Goal: Navigation & Orientation: Understand site structure

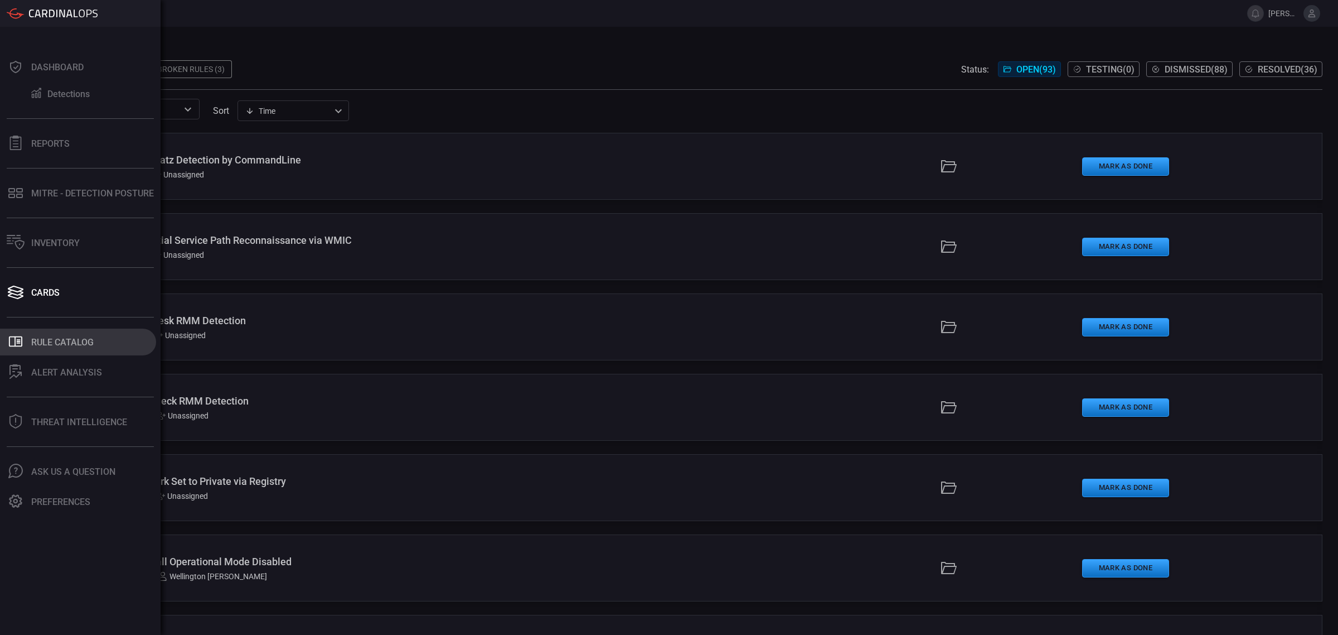
click at [59, 347] on button ".st0_rule_catalog_icon{fill: currentColor;} Rule Catalog" at bounding box center [78, 341] width 156 height 27
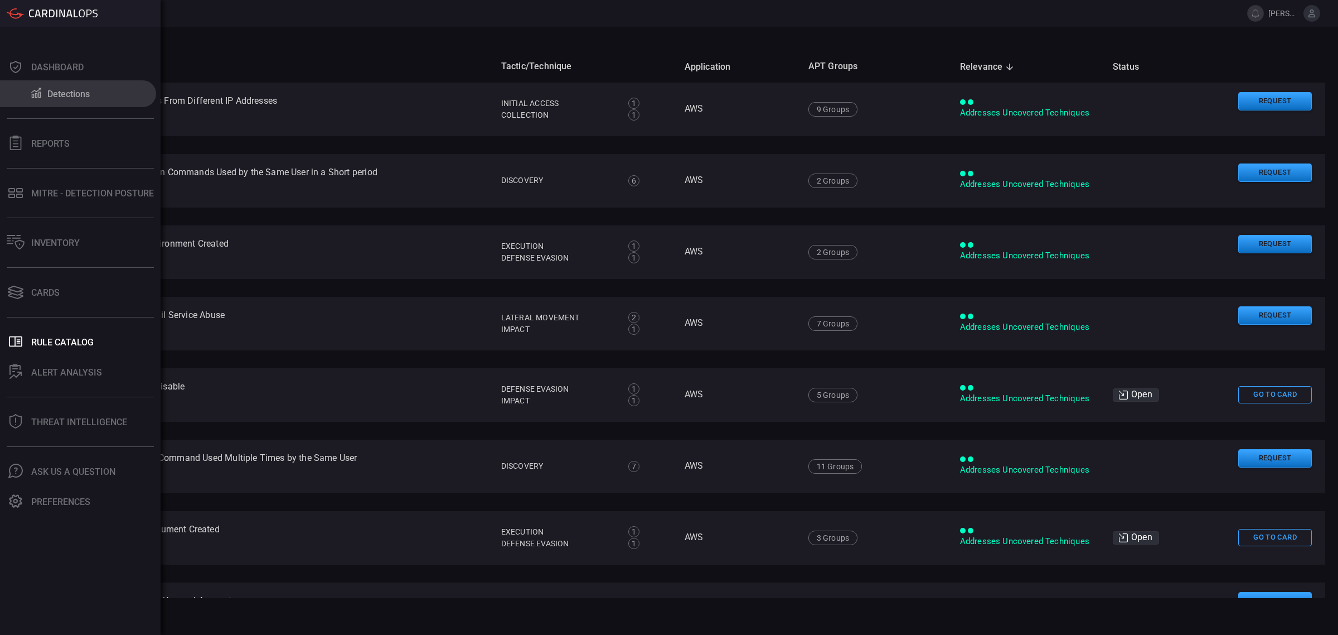
click at [62, 94] on div "Detections" at bounding box center [68, 94] width 42 height 11
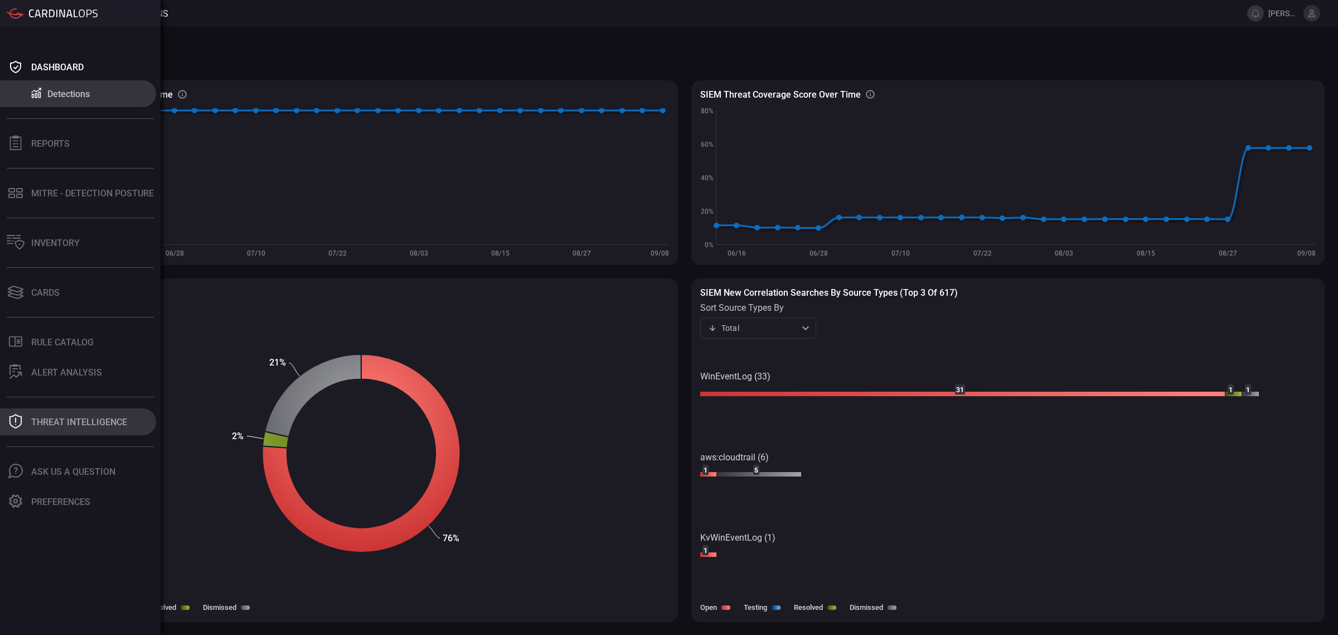
click at [31, 406] on div "Threat Intelligence" at bounding box center [79, 422] width 96 height 11
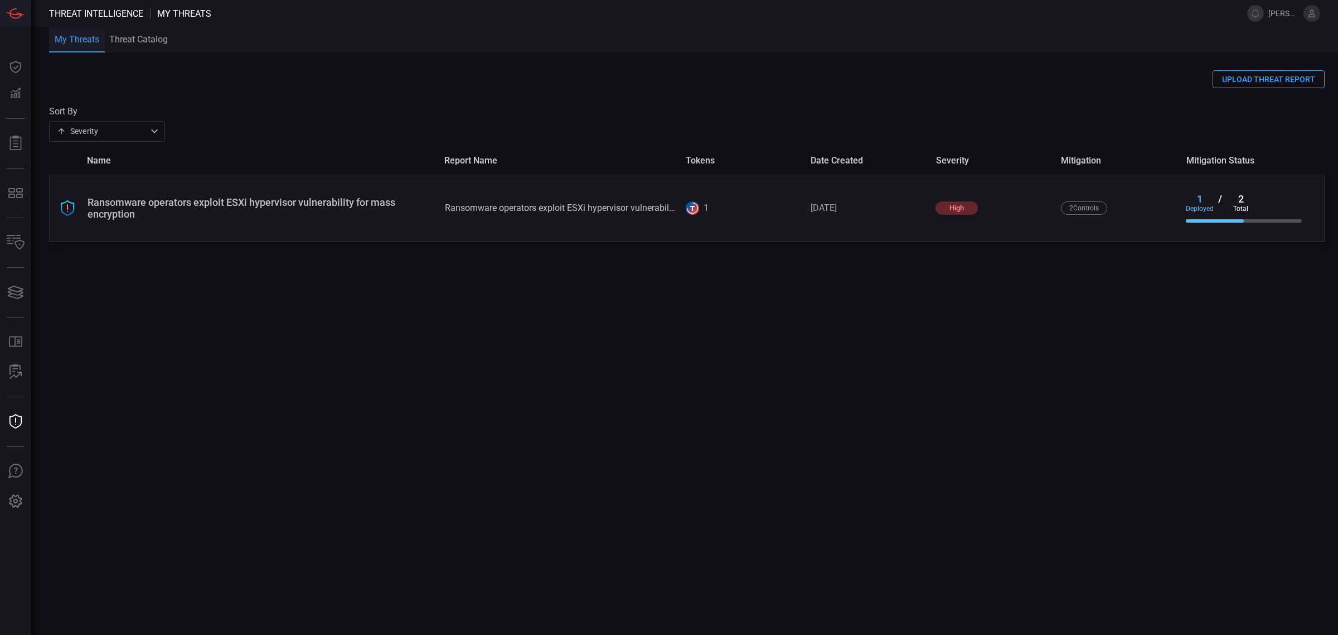
click at [240, 201] on div "Ransomware operators exploit ESXi hypervisor vulnerability for mass encryption" at bounding box center [262, 207] width 349 height 23
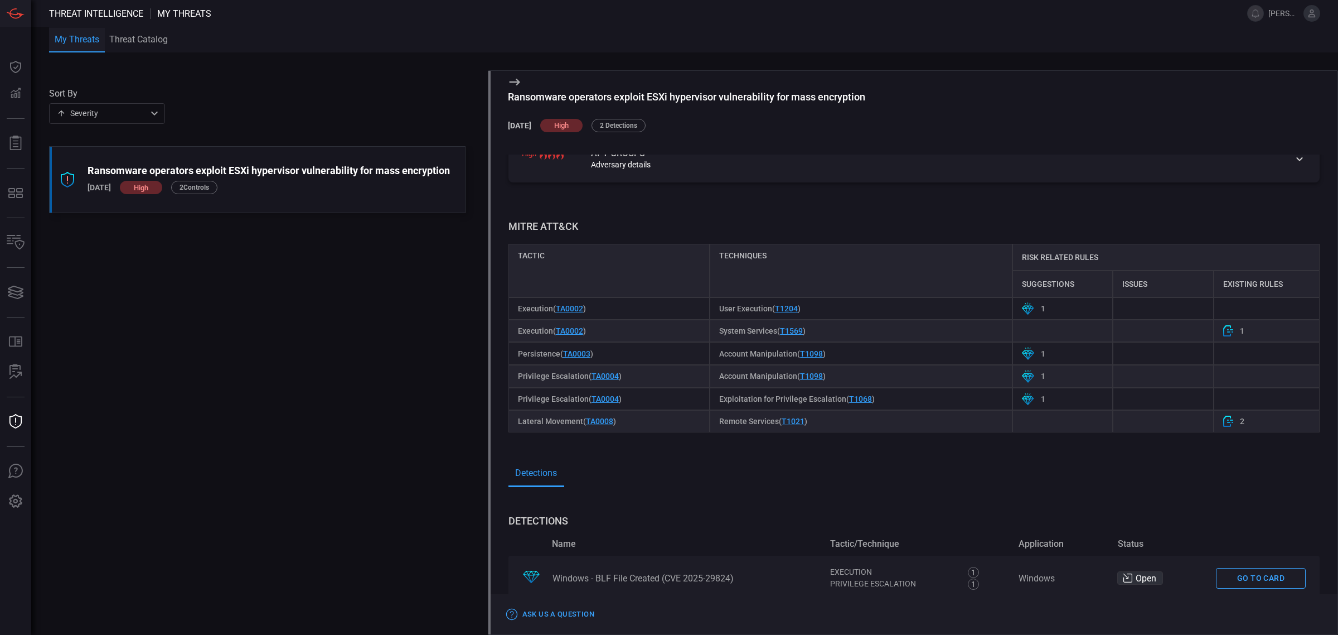
scroll to position [366, 0]
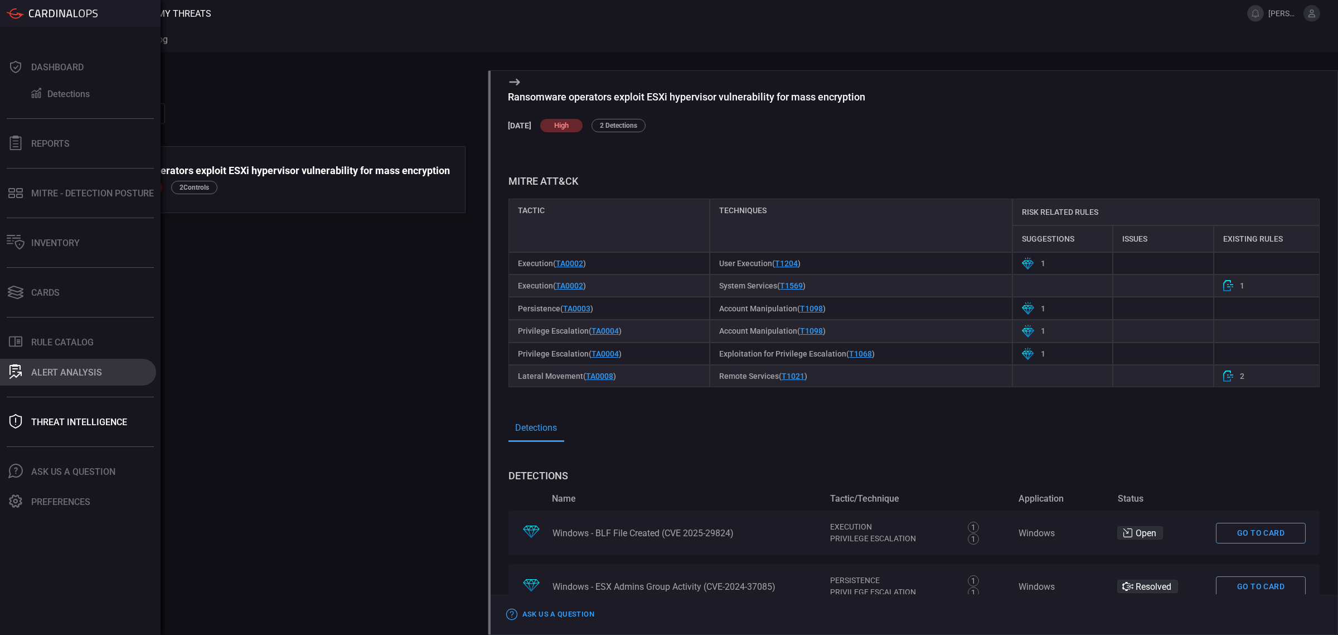
click at [32, 371] on div "ALERT ANALYSIS" at bounding box center [66, 372] width 71 height 11
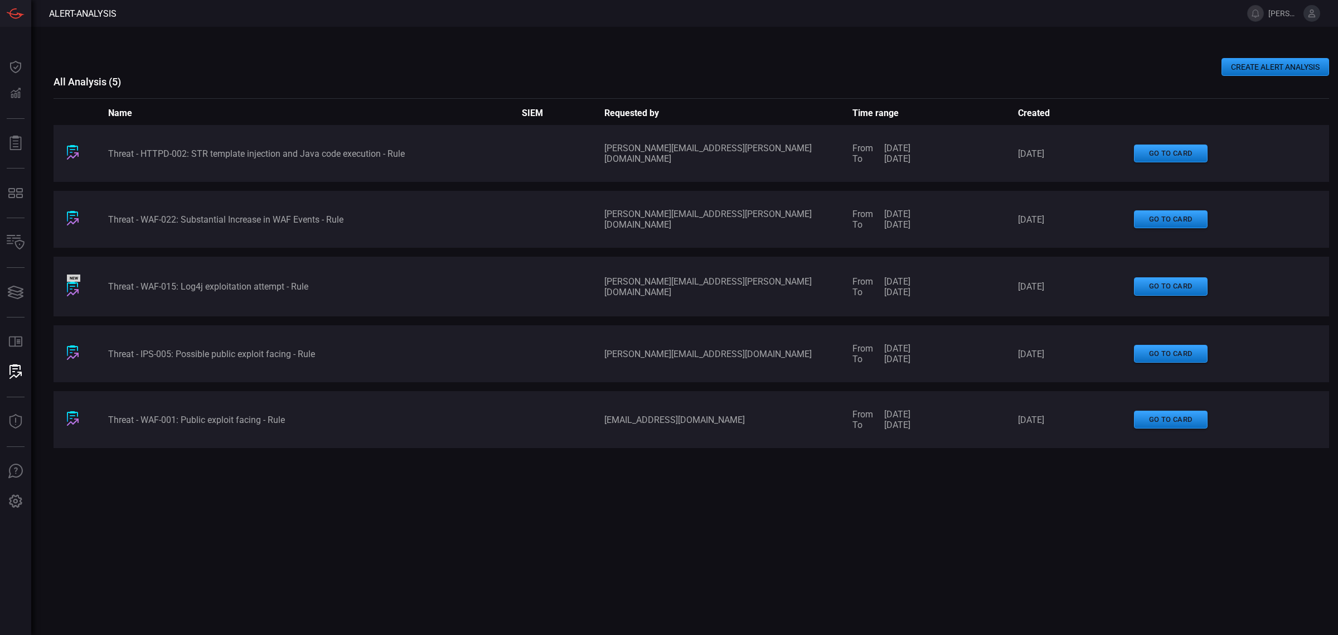
click at [166, 406] on div "Threat - HTTPD-002: STR template injection and Java code execution - Rule [PERS…" at bounding box center [692, 341] width 1276 height 433
click at [856, 280] on button "go to card" at bounding box center [1171, 286] width 74 height 18
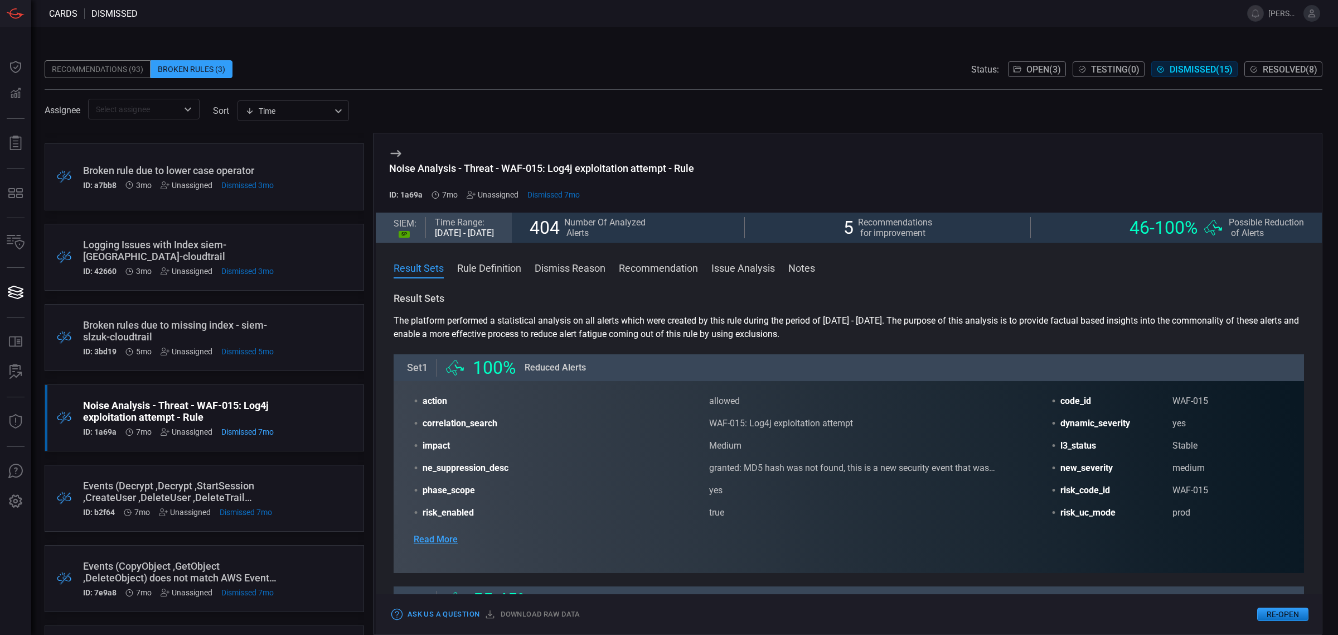
click at [743, 274] on button "Issue Analysis" at bounding box center [744, 266] width 64 height 13
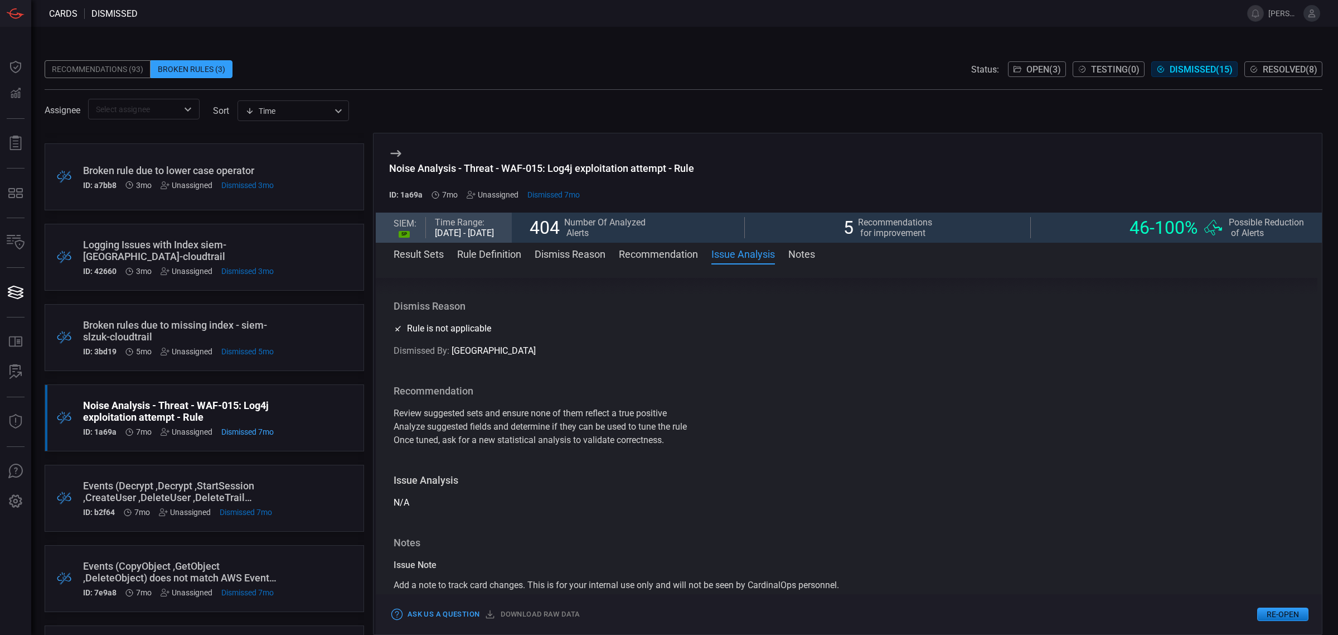
scroll to position [1743, 0]
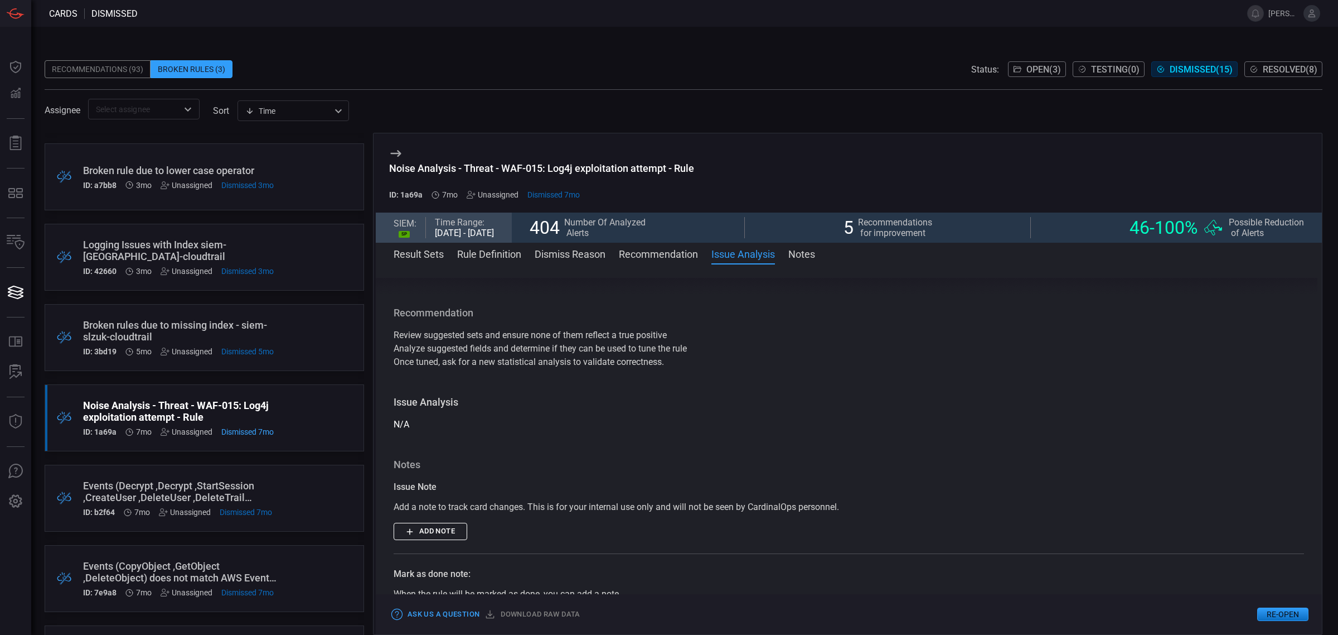
click at [856, 70] on span "Open ( 3 )" at bounding box center [1044, 69] width 35 height 11
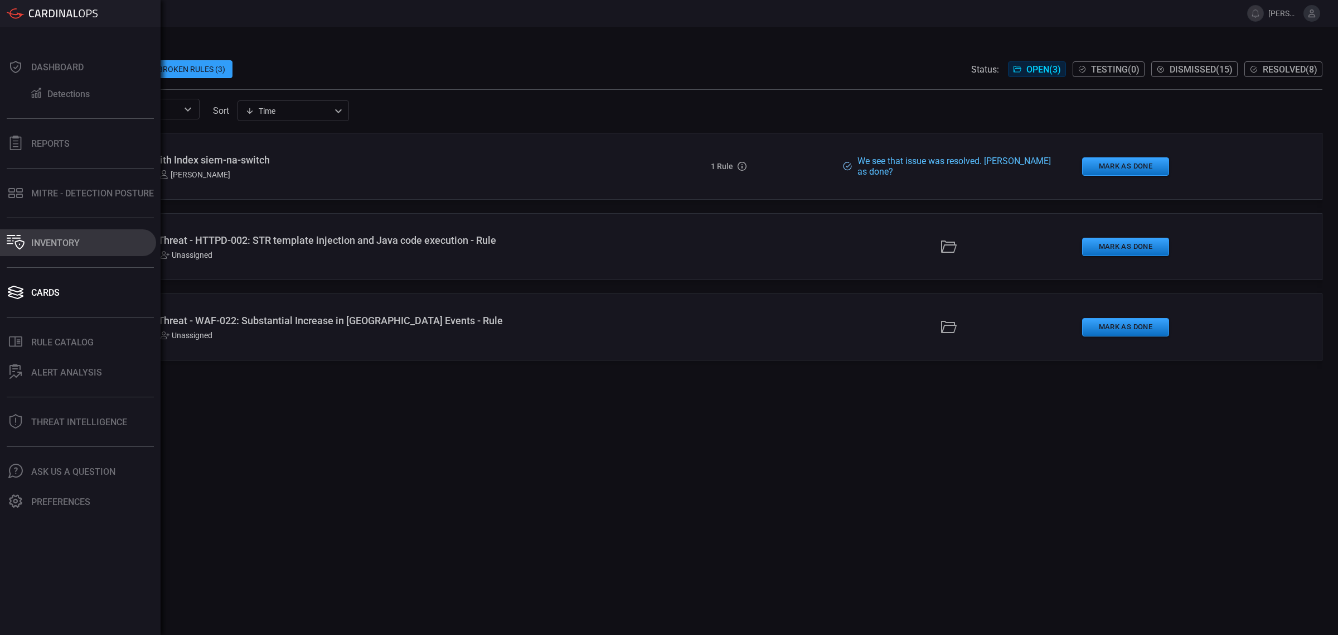
click at [26, 237] on button "Inventory" at bounding box center [78, 242] width 156 height 27
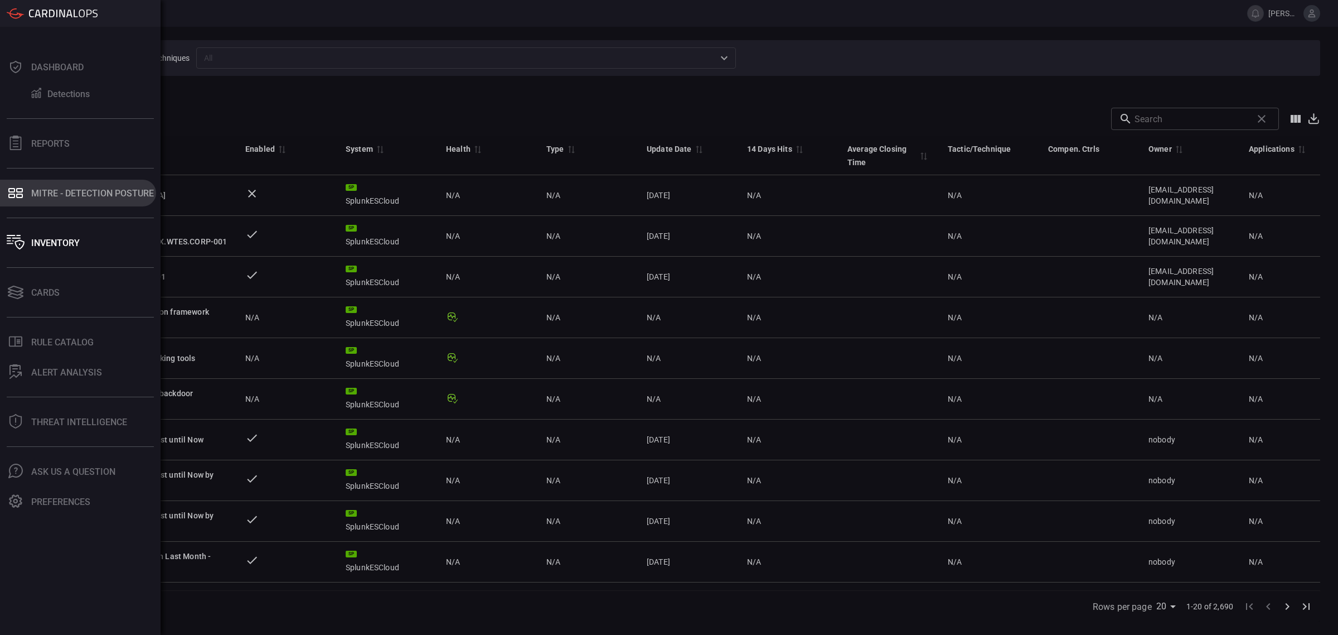
click at [21, 193] on icon at bounding box center [19, 195] width 7 height 4
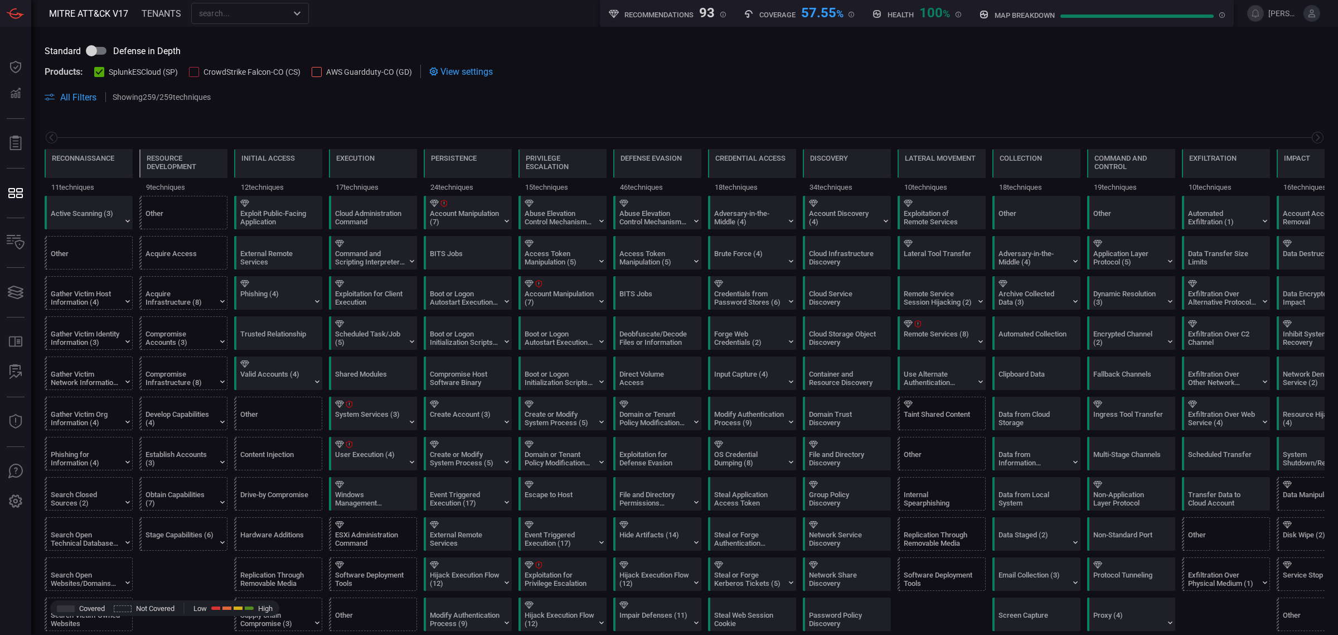
scroll to position [0, 53]
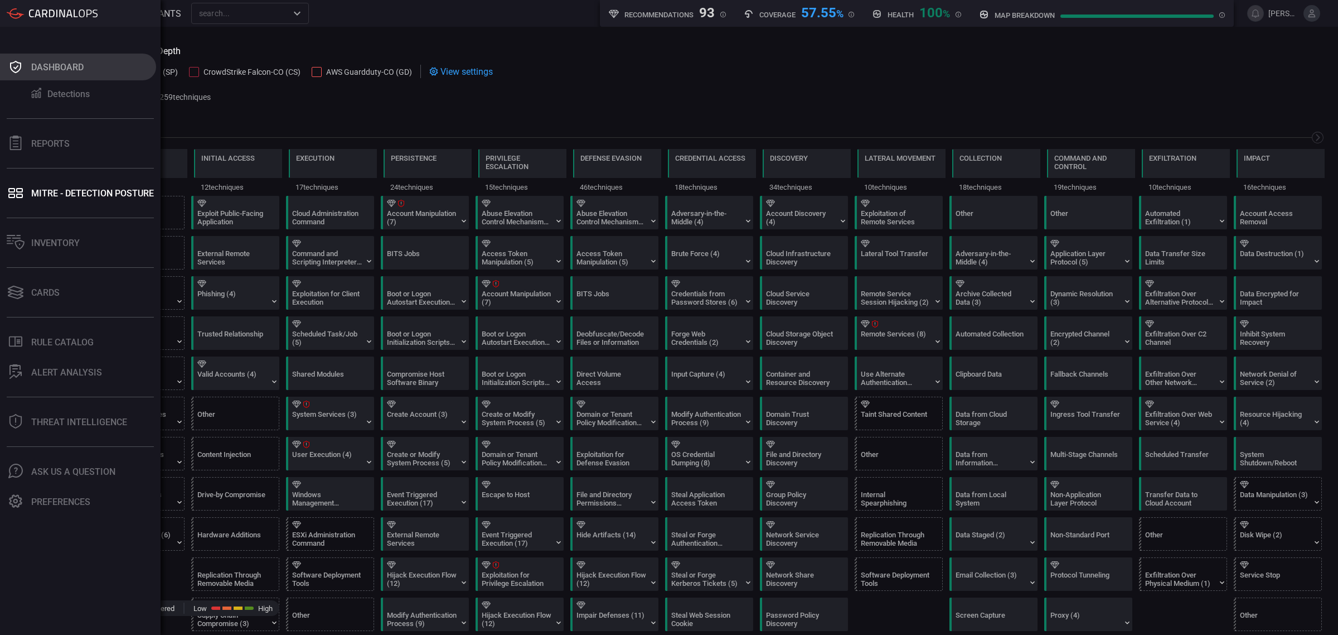
click at [52, 65] on div "Dashboard" at bounding box center [57, 67] width 52 height 11
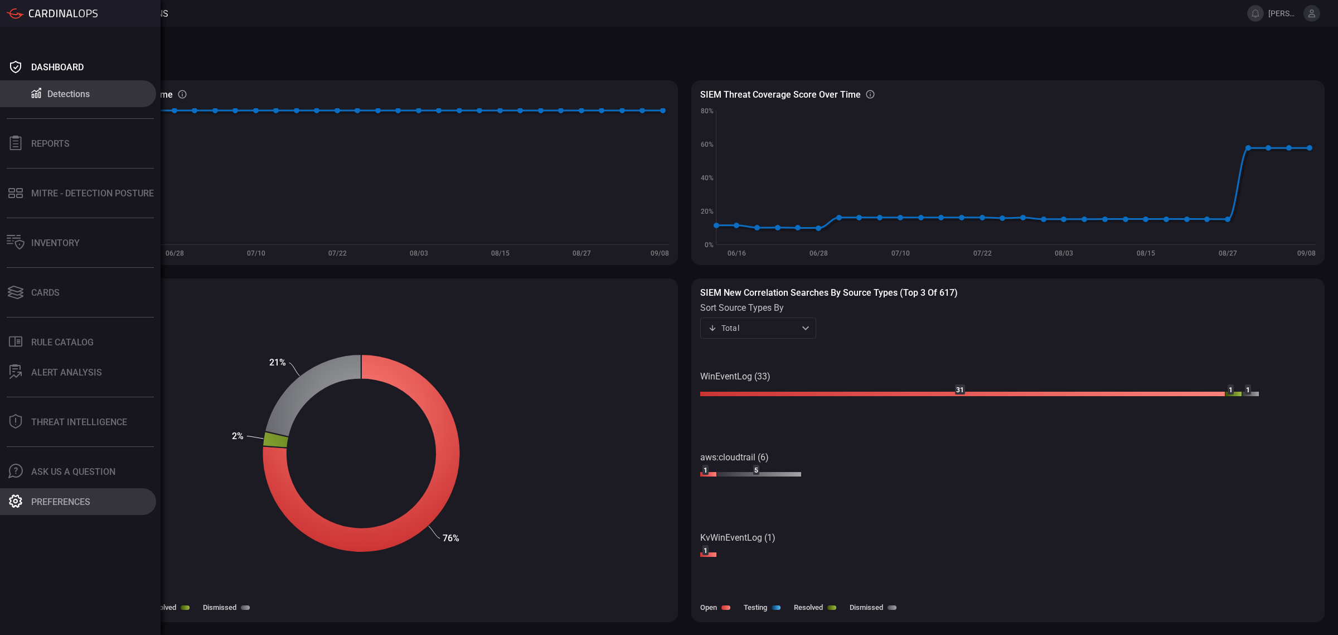
click at [68, 406] on button "Preferences" at bounding box center [78, 501] width 156 height 27
